Goal: Subscribe to service/newsletter: Subscribe to service/newsletter

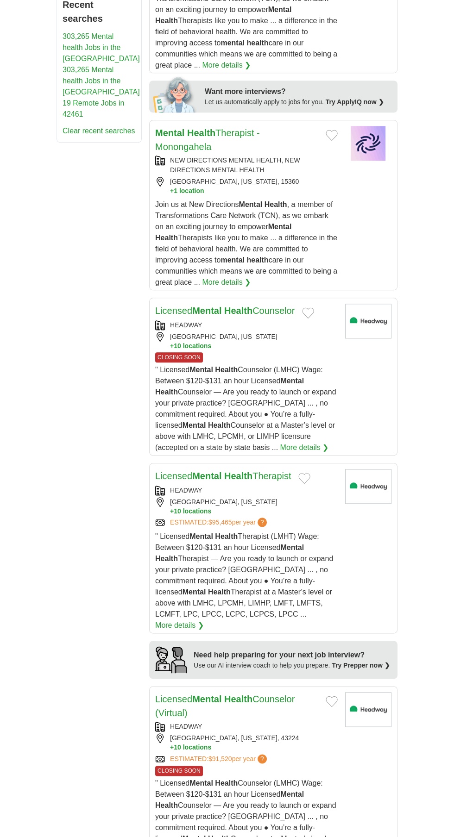
scroll to position [609, 0]
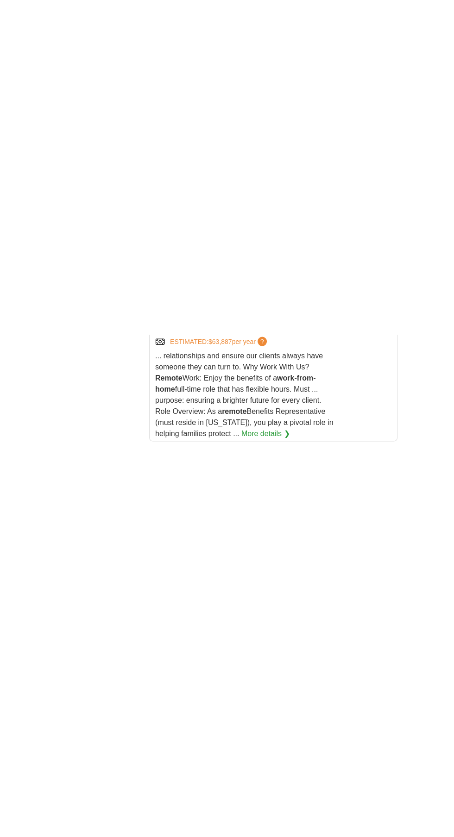
scroll to position [1778, 0]
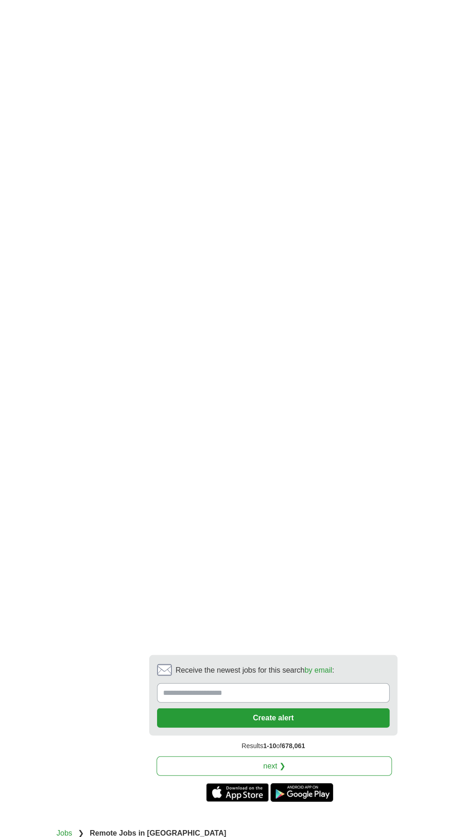
scroll to position [2000, 0]
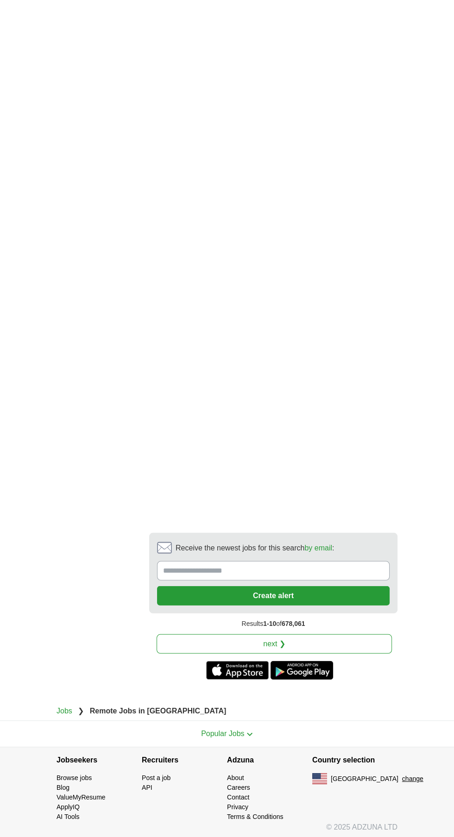
click at [191, 565] on input "Receive the newest jobs for this search by email :" at bounding box center [273, 570] width 232 height 19
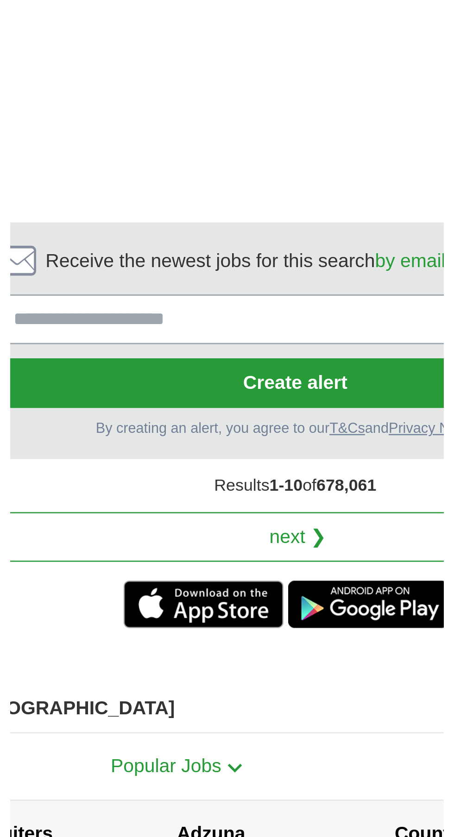
scroll to position [1984, 0]
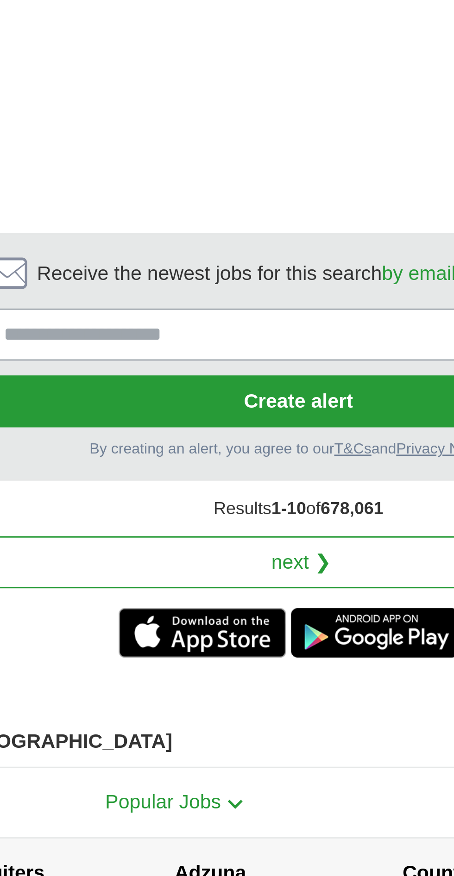
click at [233, 597] on input "Receive the newest jobs for this search by email :" at bounding box center [273, 597] width 232 height 19
type input "**********"
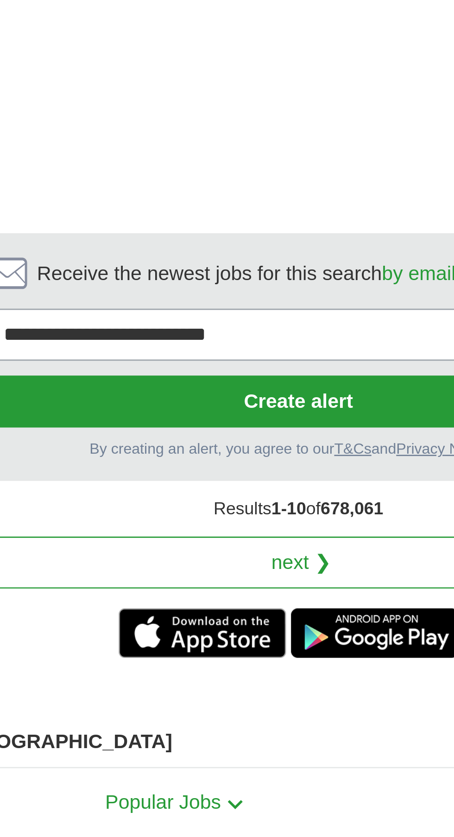
click at [282, 621] on button "Create alert" at bounding box center [273, 622] width 232 height 19
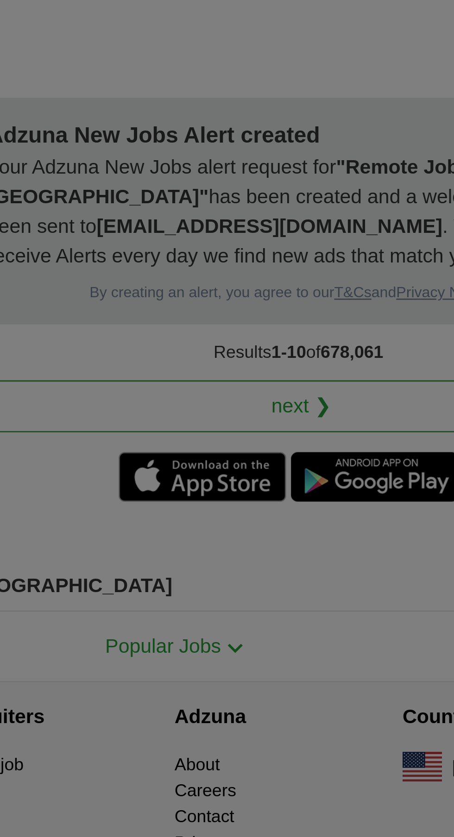
scroll to position [2016, 0]
